Goal: Information Seeking & Learning: Learn about a topic

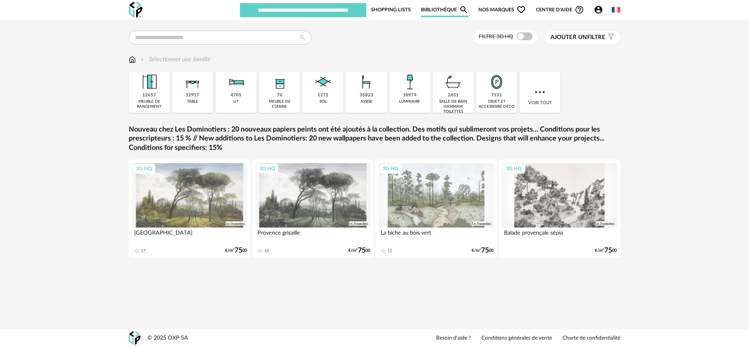
click at [495, 8] on span "Nos marques Heart Outline icon" at bounding box center [502, 9] width 48 height 15
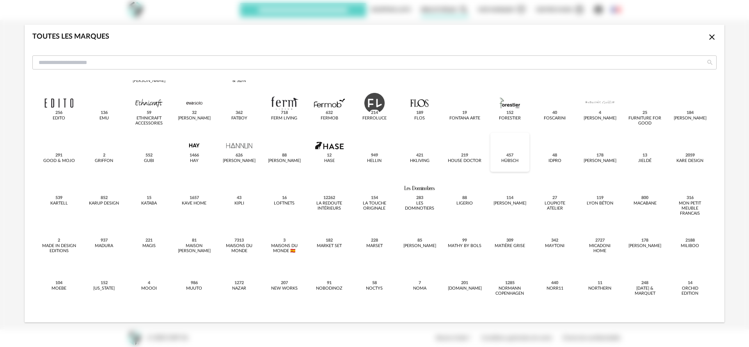
scroll to position [129, 0]
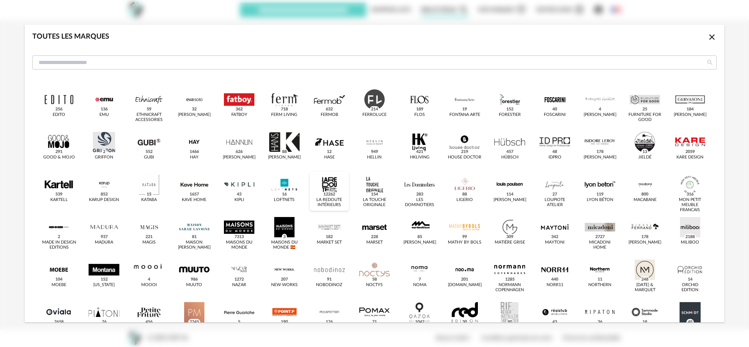
click at [332, 186] on div "dialog" at bounding box center [329, 184] width 30 height 20
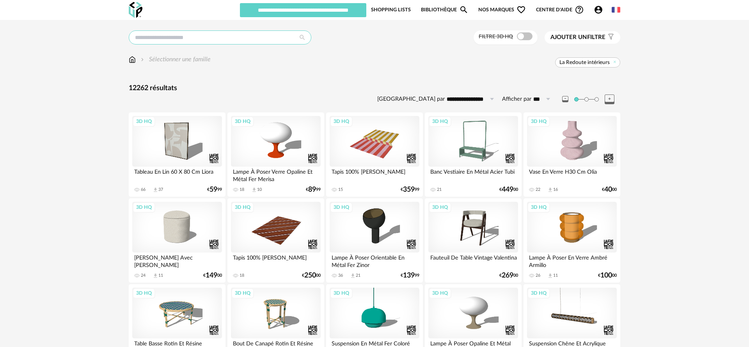
click at [204, 40] on input "text" at bounding box center [220, 37] width 183 height 14
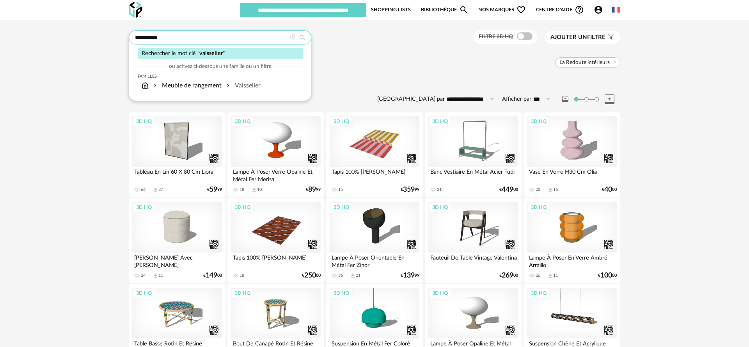
type input "**********"
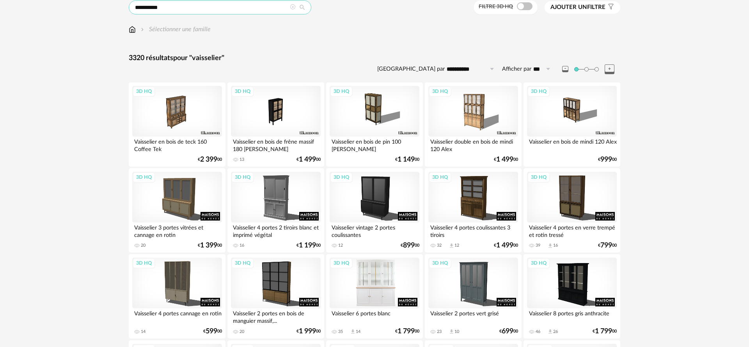
scroll to position [32, 0]
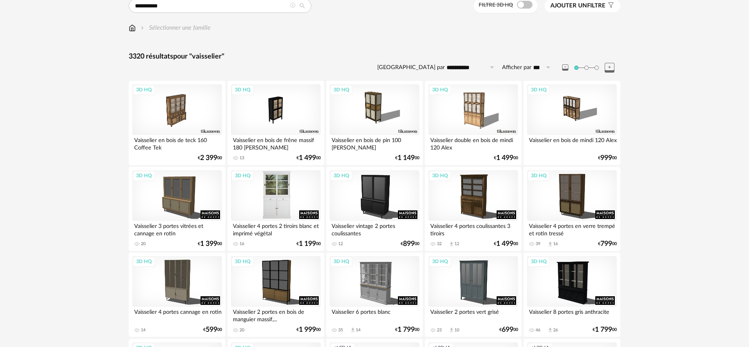
click at [279, 198] on div "3D HQ" at bounding box center [276, 195] width 90 height 51
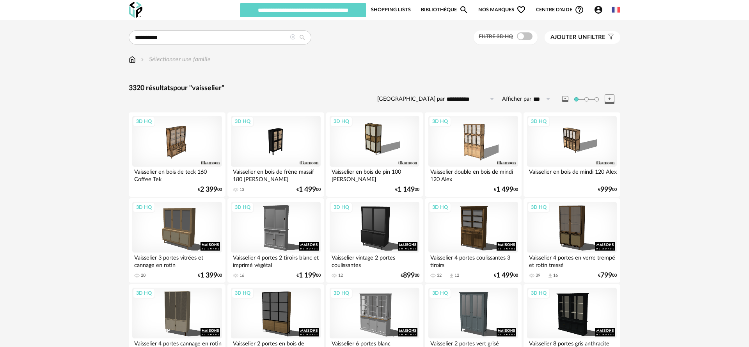
click at [501, 8] on span "Nos marques Heart Outline icon" at bounding box center [502, 9] width 48 height 15
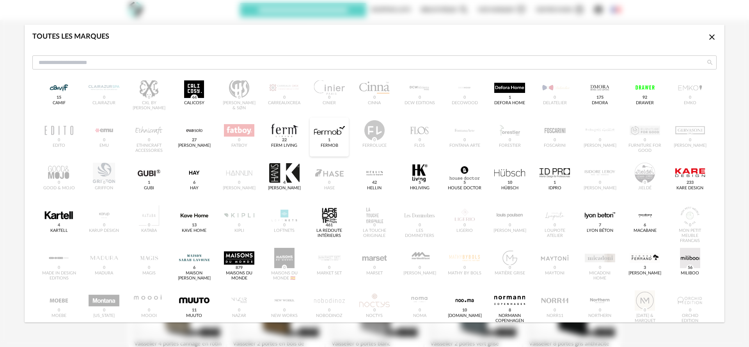
scroll to position [100, 0]
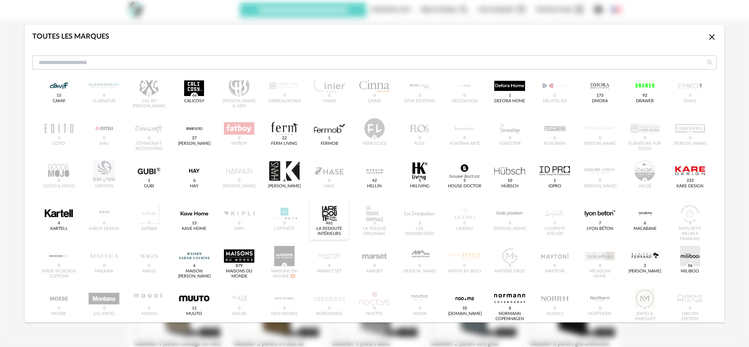
click at [336, 220] on div "dialog" at bounding box center [329, 213] width 30 height 20
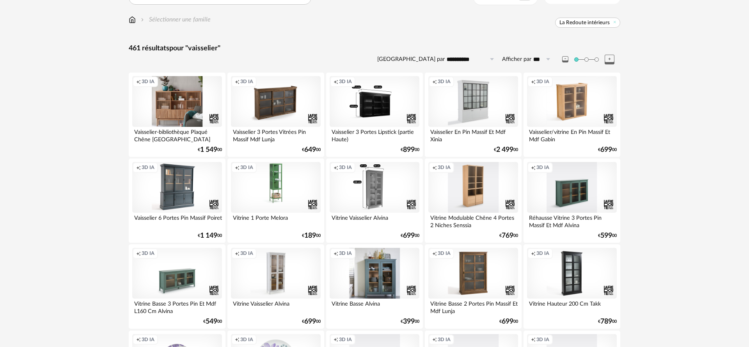
scroll to position [39, 0]
click at [189, 183] on div "Creation icon 3D IA" at bounding box center [177, 187] width 90 height 51
